Goal: Information Seeking & Learning: Compare options

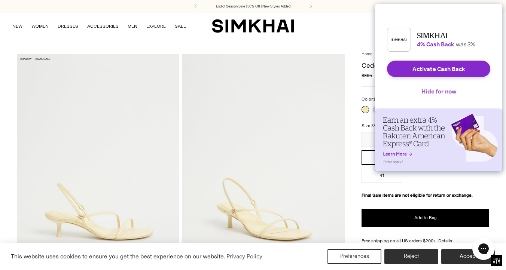
click at [438, 95] on button "Hide for now" at bounding box center [439, 91] width 47 height 16
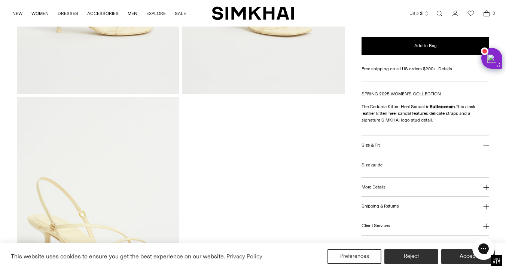
scroll to position [206, 0]
click at [376, 148] on button "Size & Fit" at bounding box center [426, 145] width 128 height 19
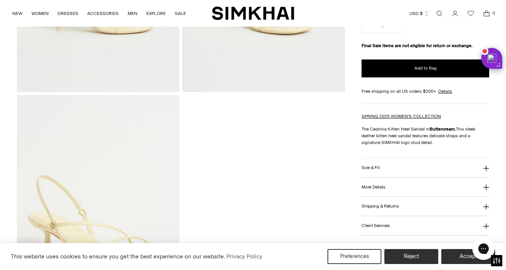
click at [371, 180] on button "More Details" at bounding box center [426, 187] width 128 height 19
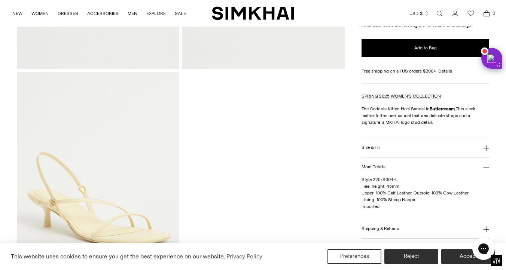
scroll to position [233, 0]
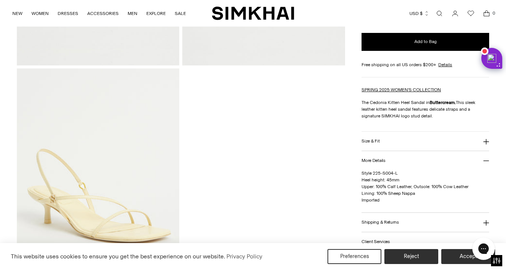
click at [380, 166] on button "More Details" at bounding box center [426, 160] width 128 height 19
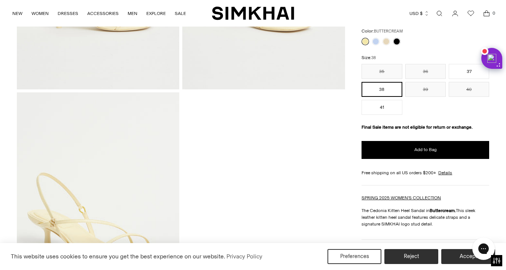
scroll to position [0, 0]
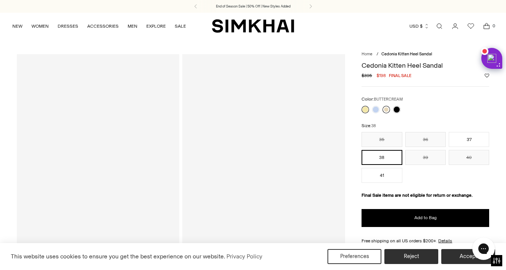
click at [387, 109] on link at bounding box center [386, 109] width 7 height 7
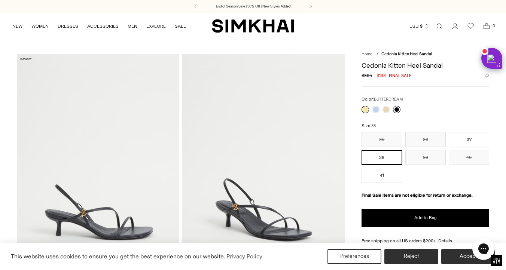
click at [397, 109] on link at bounding box center [396, 109] width 7 height 7
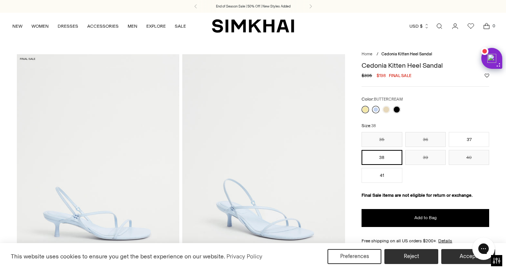
click at [377, 109] on link at bounding box center [375, 109] width 7 height 7
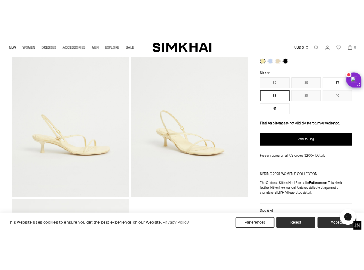
scroll to position [164, 0]
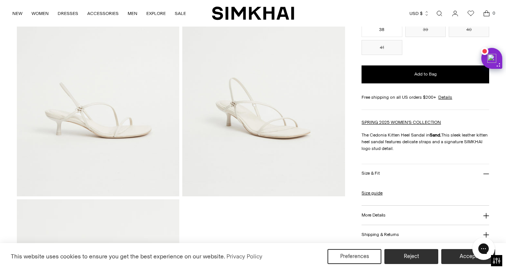
scroll to position [114, 0]
